Goal: Task Accomplishment & Management: Complete application form

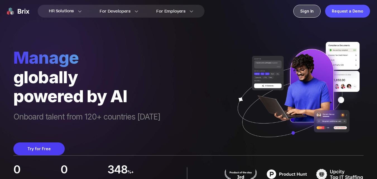
click at [307, 14] on div "Sign In" at bounding box center [306, 11] width 27 height 13
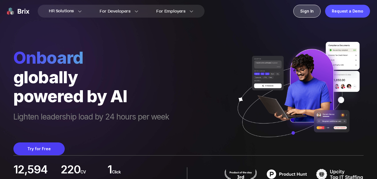
click at [306, 15] on div "Sign In" at bounding box center [306, 11] width 27 height 13
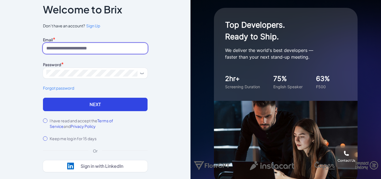
click at [115, 49] on input at bounding box center [95, 48] width 105 height 11
type input "**********"
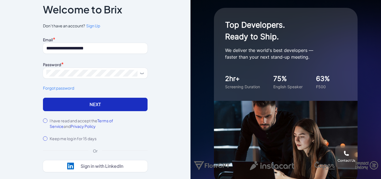
click at [93, 101] on button "Next" at bounding box center [95, 104] width 105 height 13
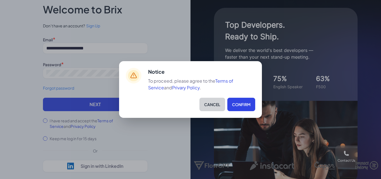
click at [211, 107] on button "Cancel" at bounding box center [213, 104] width 26 height 13
